Goal: Information Seeking & Learning: Learn about a topic

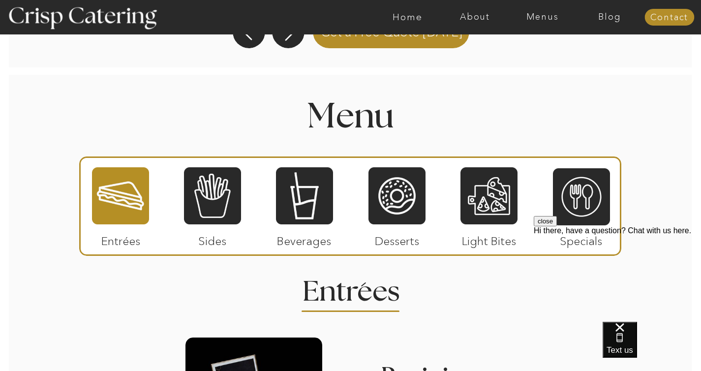
scroll to position [1089, 0]
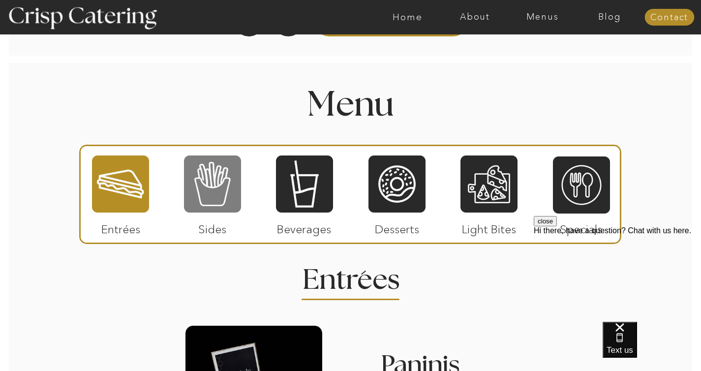
click at [205, 203] on div at bounding box center [212, 184] width 57 height 59
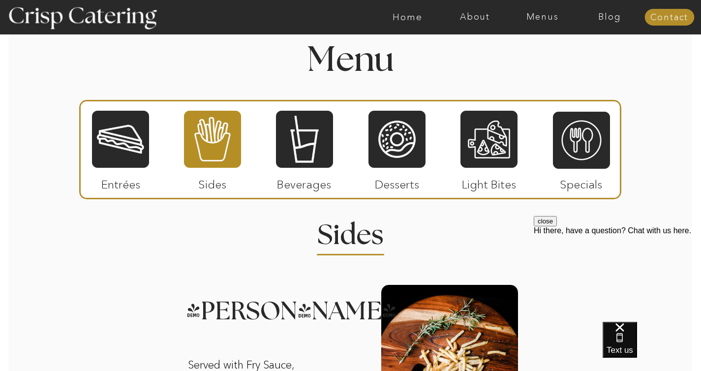
scroll to position [1132, 0]
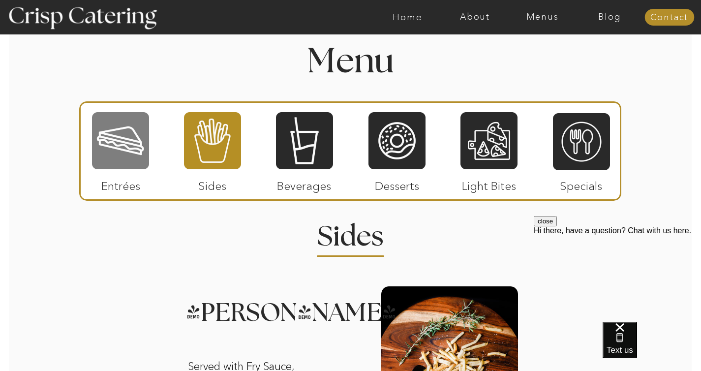
click at [125, 161] on div at bounding box center [120, 140] width 57 height 59
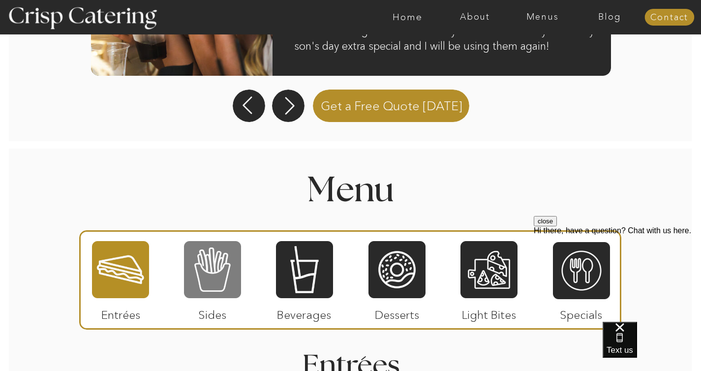
scroll to position [1011, 0]
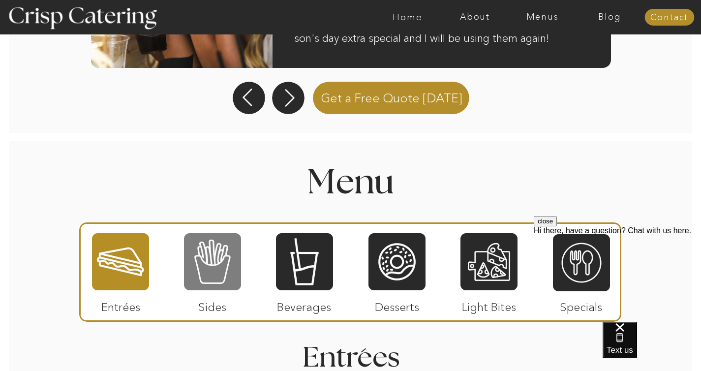
click at [225, 274] on div at bounding box center [212, 261] width 57 height 59
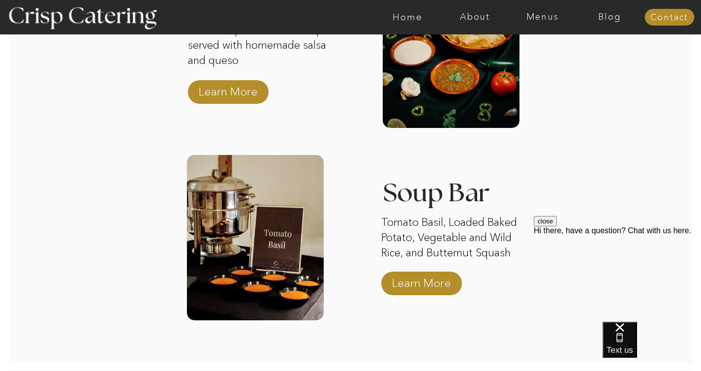
scroll to position [1834, 0]
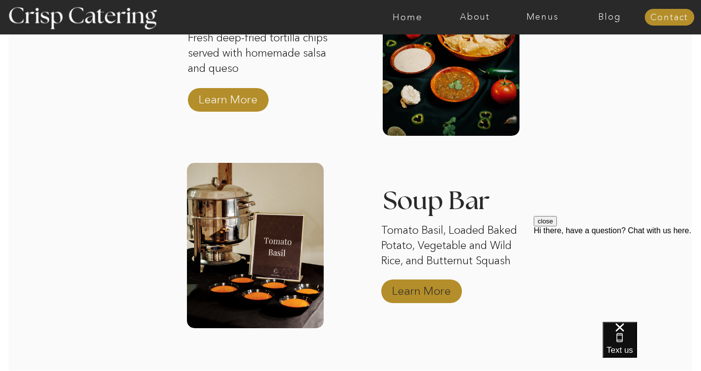
click at [424, 289] on p "Learn More" at bounding box center [421, 288] width 65 height 29
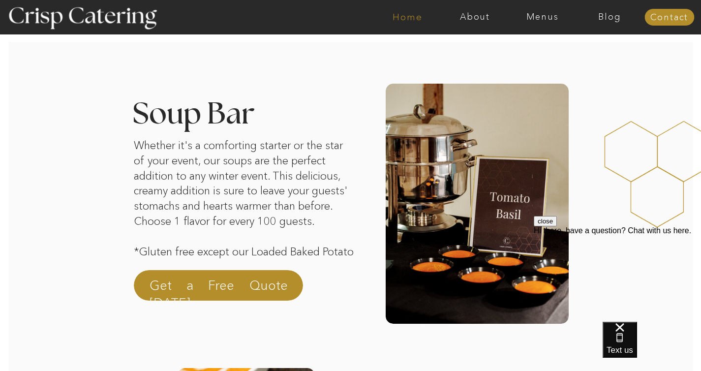
click at [405, 19] on nav "Home" at bounding box center [407, 17] width 67 height 10
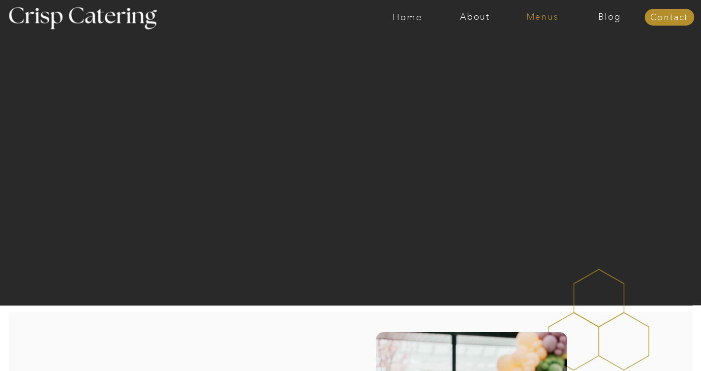
click at [552, 17] on nav "Menus" at bounding box center [542, 17] width 67 height 10
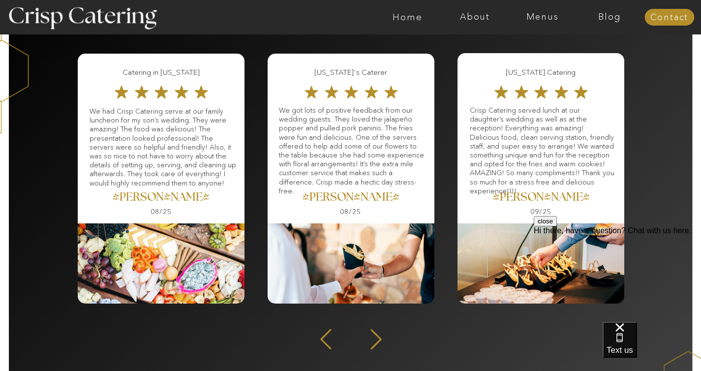
scroll to position [1287, 0]
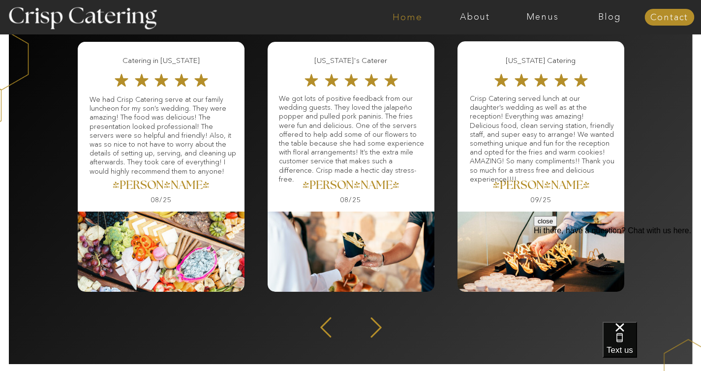
click at [414, 16] on nav "Home" at bounding box center [407, 17] width 67 height 10
click at [531, 18] on nav "Menus" at bounding box center [542, 17] width 67 height 10
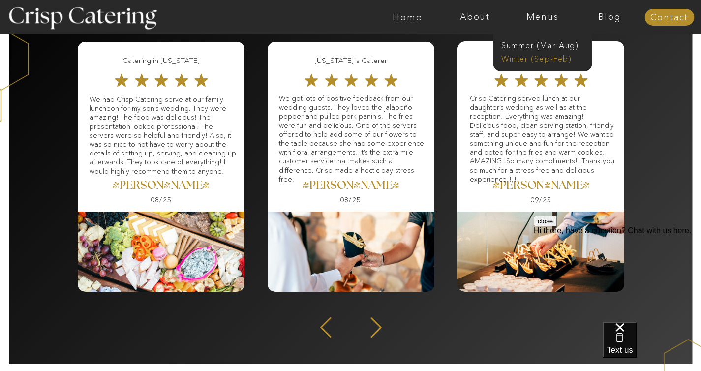
click at [524, 61] on nav "Winter (Sep-Feb)" at bounding box center [541, 57] width 81 height 9
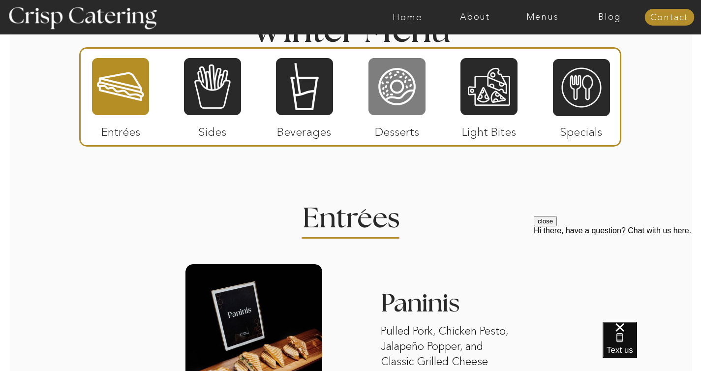
scroll to position [1100, 0]
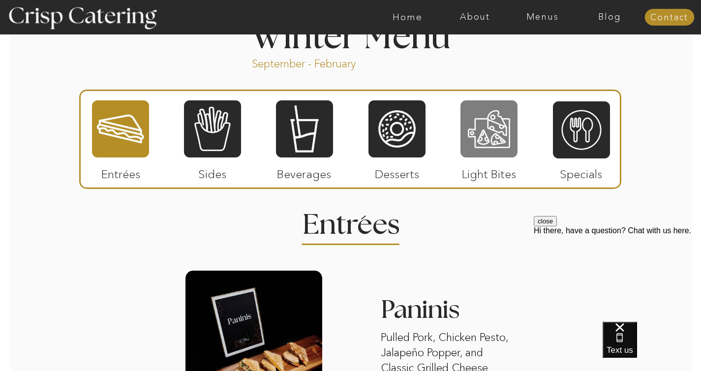
click at [498, 149] on div at bounding box center [489, 128] width 57 height 59
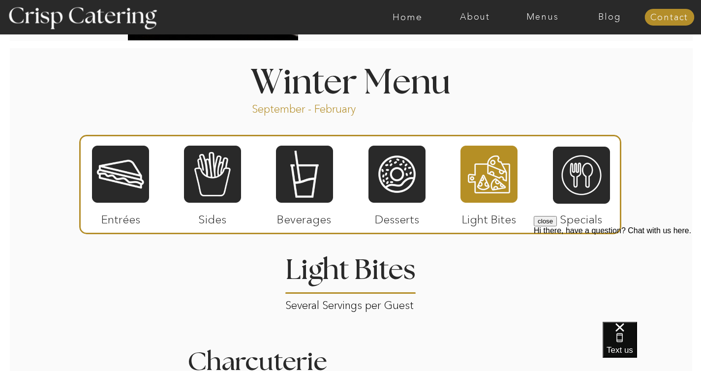
scroll to position [1083, 0]
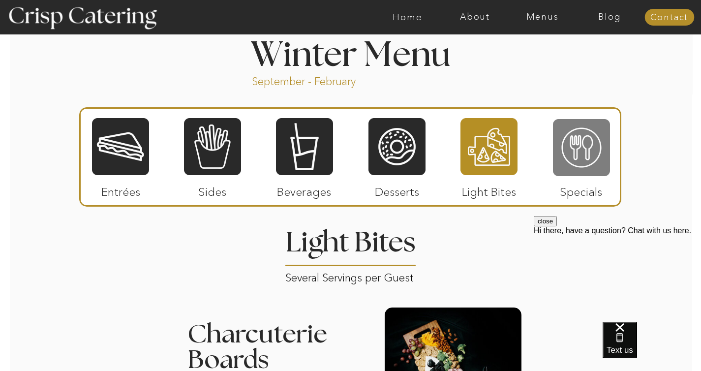
click at [585, 159] on div at bounding box center [581, 147] width 57 height 59
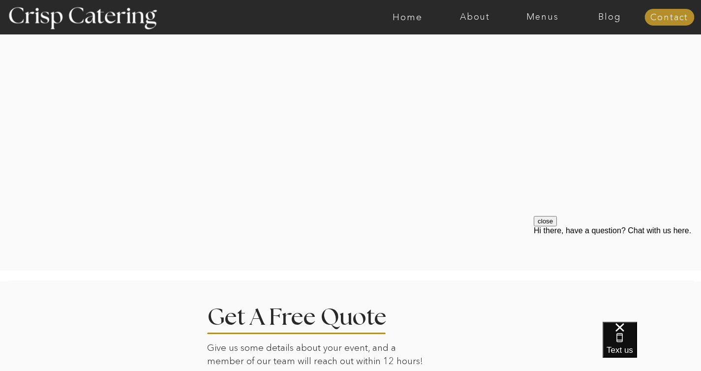
scroll to position [1615, 0]
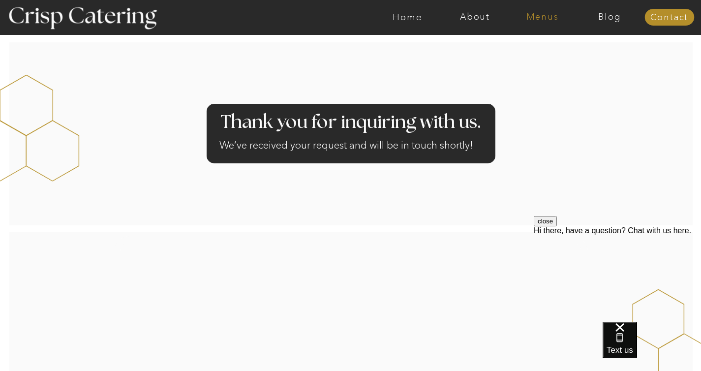
click at [542, 18] on nav "Menus" at bounding box center [542, 17] width 67 height 10
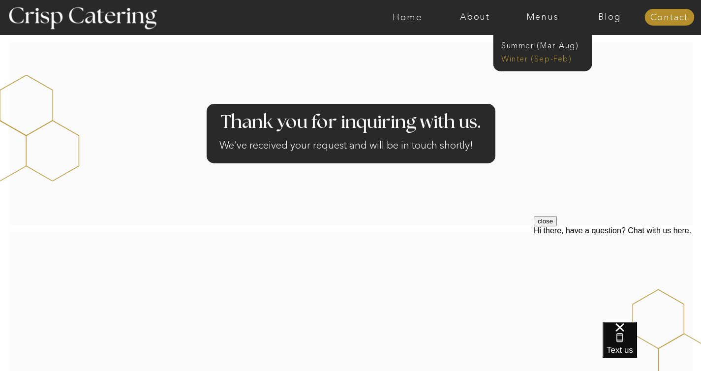
click at [525, 58] on nav "Winter (Sep-Feb)" at bounding box center [541, 57] width 81 height 9
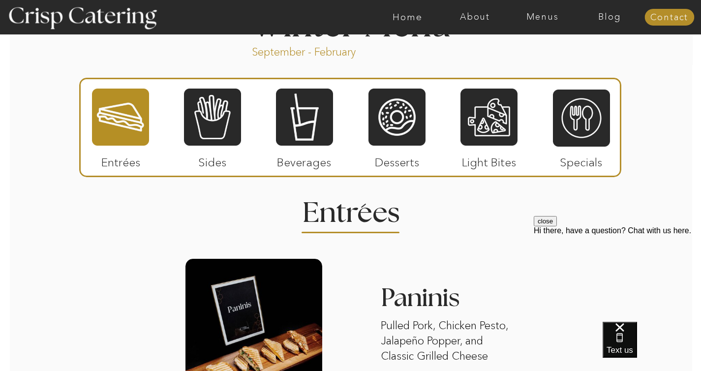
scroll to position [1129, 0]
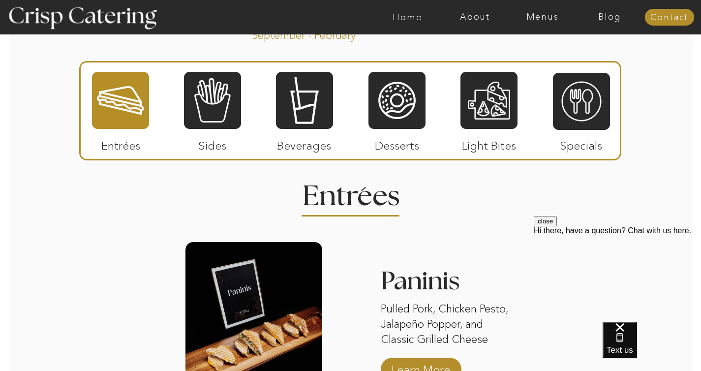
click at [220, 134] on p "Sides" at bounding box center [212, 143] width 65 height 29
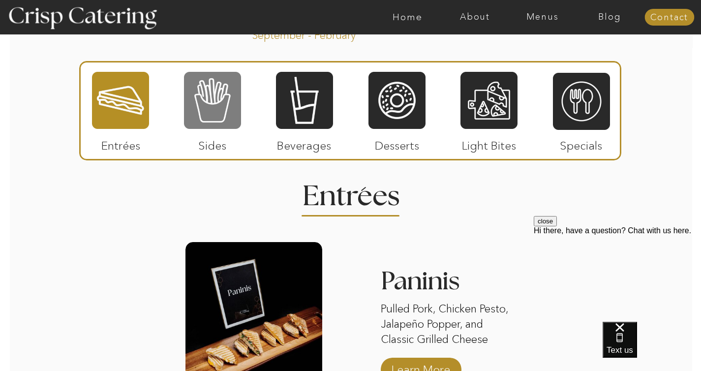
click at [214, 112] on div at bounding box center [212, 100] width 57 height 59
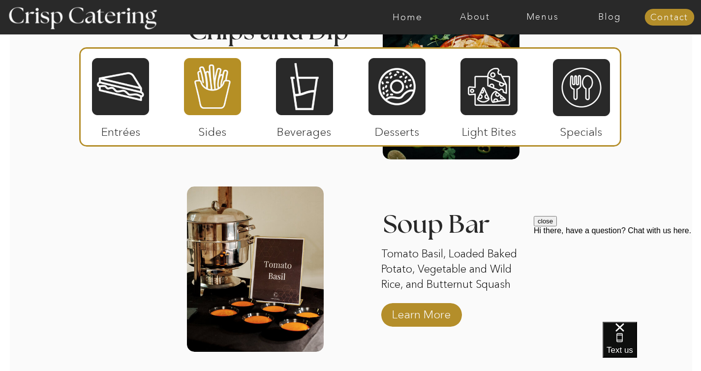
scroll to position [1767, 0]
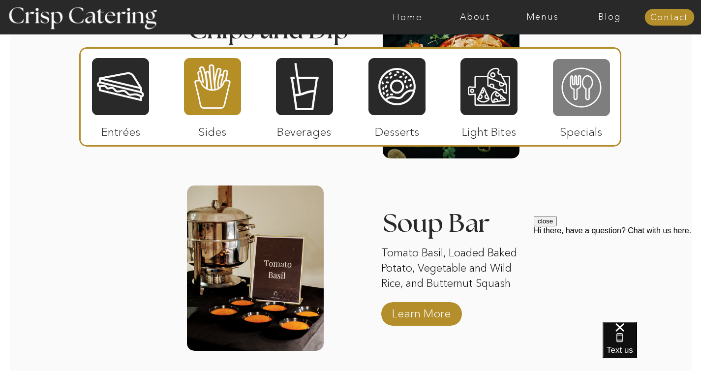
click at [576, 98] on div at bounding box center [581, 87] width 57 height 59
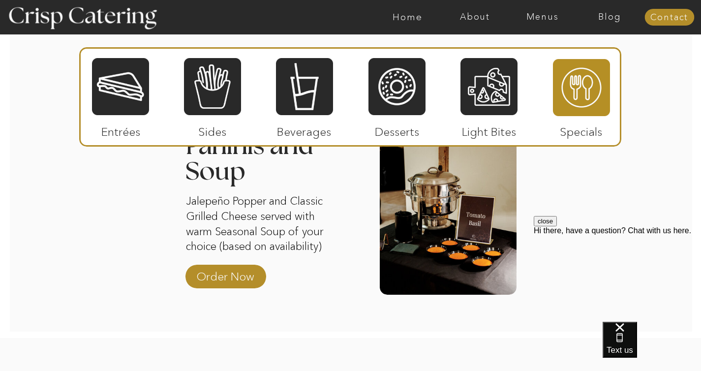
scroll to position [1251, 0]
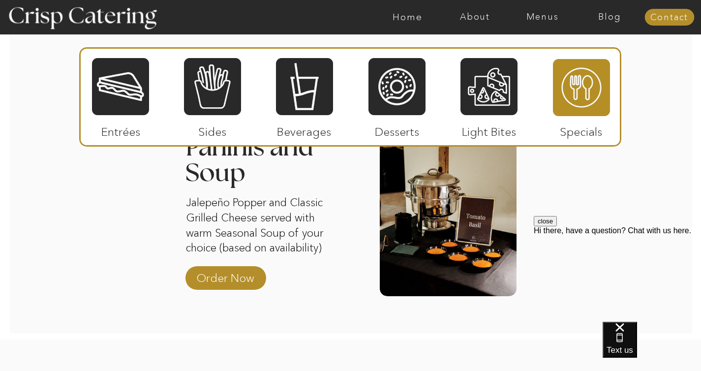
click at [142, 104] on div at bounding box center [120, 86] width 57 height 59
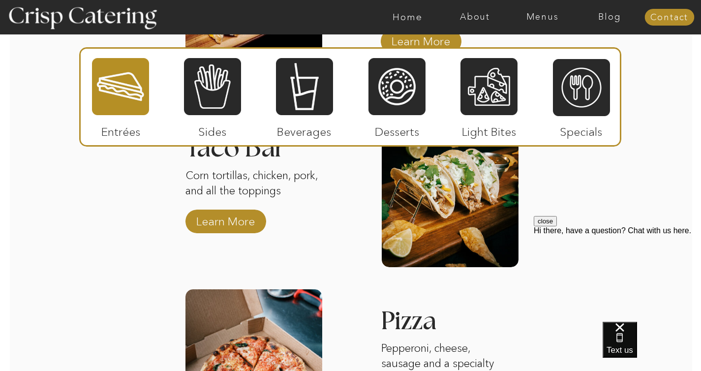
scroll to position [1463, 0]
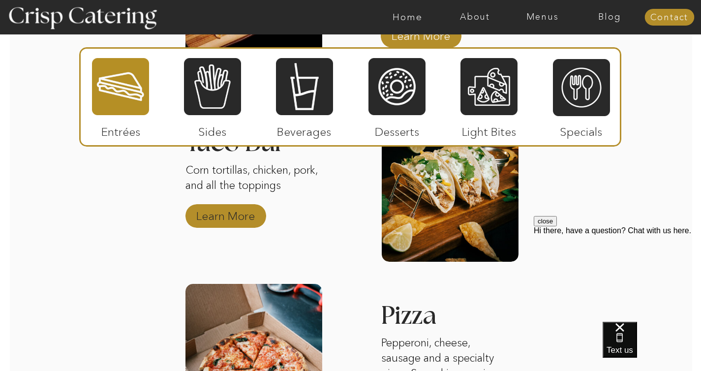
click at [238, 219] on p "Learn More" at bounding box center [225, 213] width 65 height 29
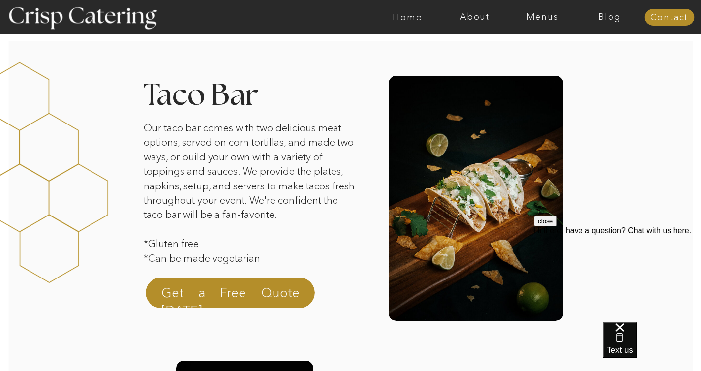
click at [542, 23] on div at bounding box center [389, 17] width 1560 height 34
click at [546, 17] on nav "Menus" at bounding box center [542, 17] width 67 height 10
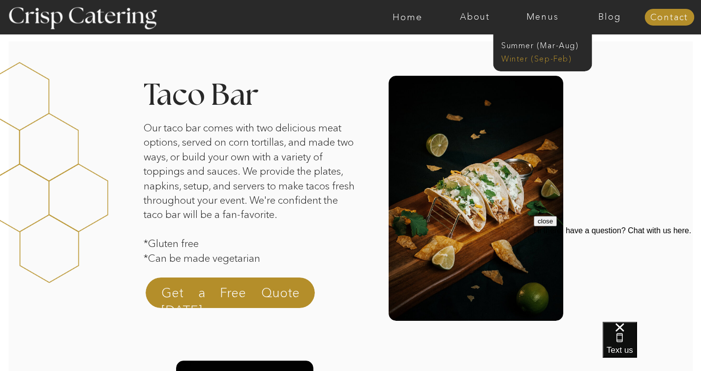
click at [538, 60] on nav "Winter (Sep-Feb)" at bounding box center [541, 57] width 81 height 9
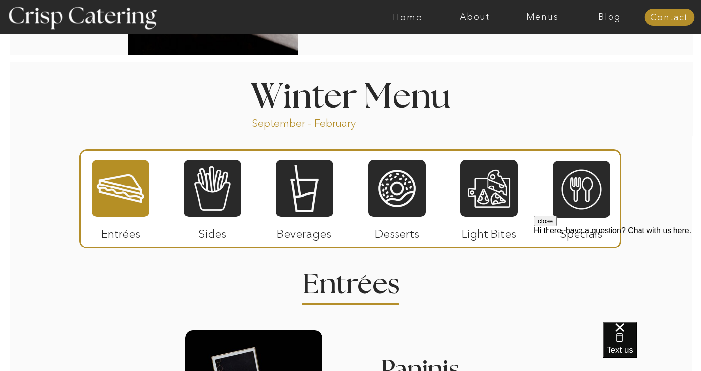
scroll to position [1068, 0]
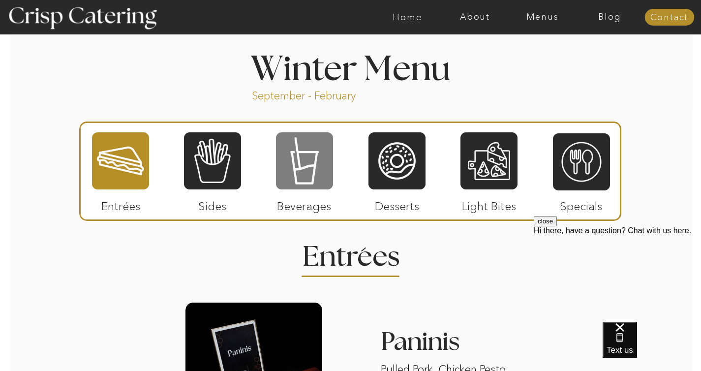
click at [308, 173] on div at bounding box center [304, 160] width 57 height 59
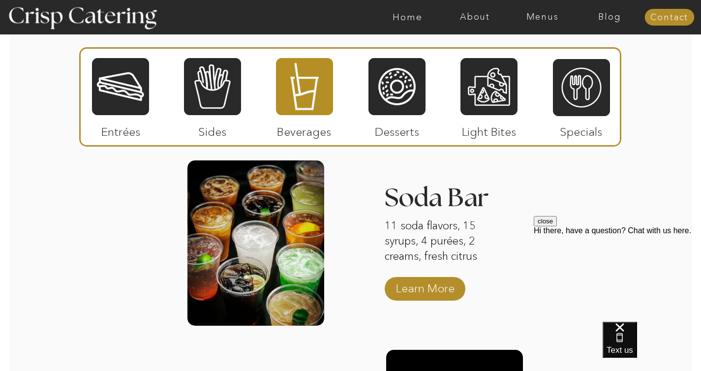
scroll to position [1219, 0]
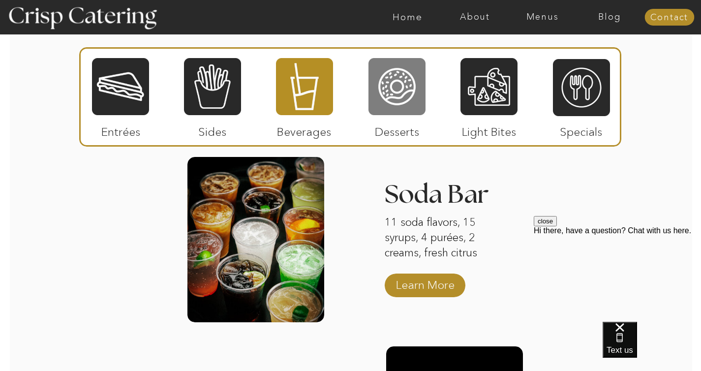
click at [402, 99] on div at bounding box center [397, 86] width 57 height 59
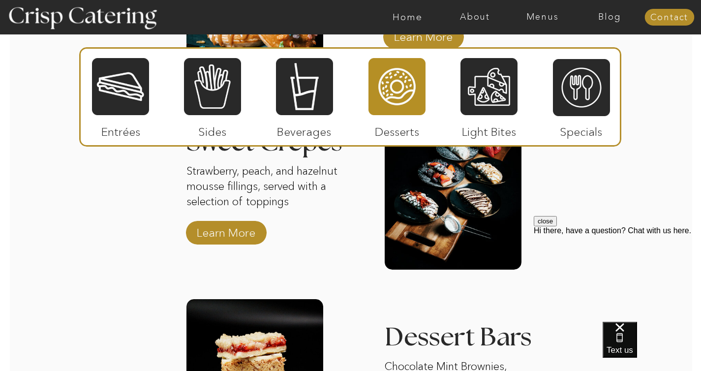
scroll to position [1466, 0]
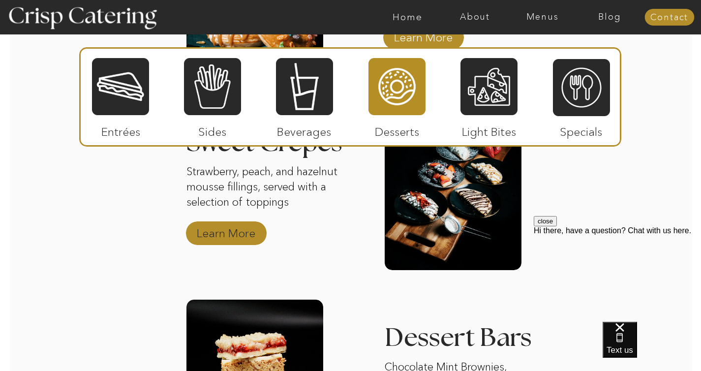
click at [243, 232] on p "Learn More" at bounding box center [225, 231] width 65 height 29
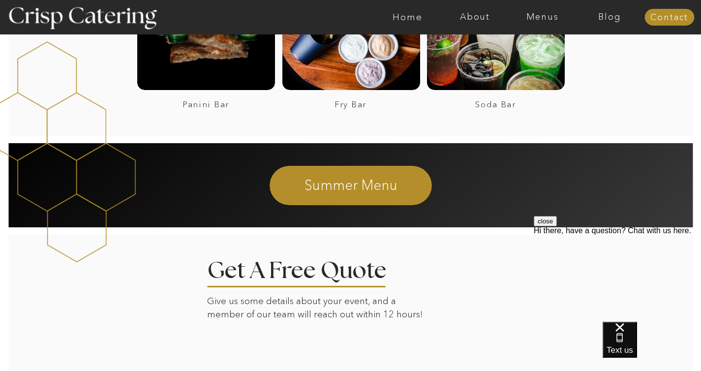
scroll to position [1600, 0]
